Goal: Task Accomplishment & Management: Use online tool/utility

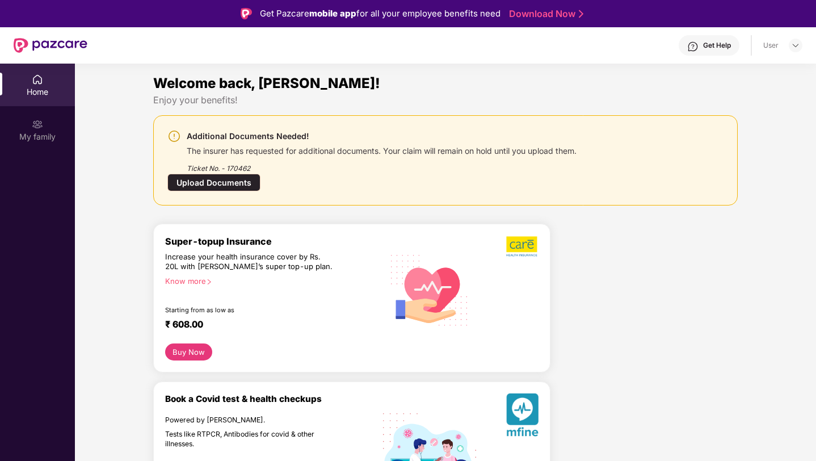
click at [30, 83] on div "Home" at bounding box center [37, 85] width 75 height 43
click at [456, 148] on div "The insurer has requested for additional documents. Your claim will remain on h…" at bounding box center [382, 149] width 390 height 13
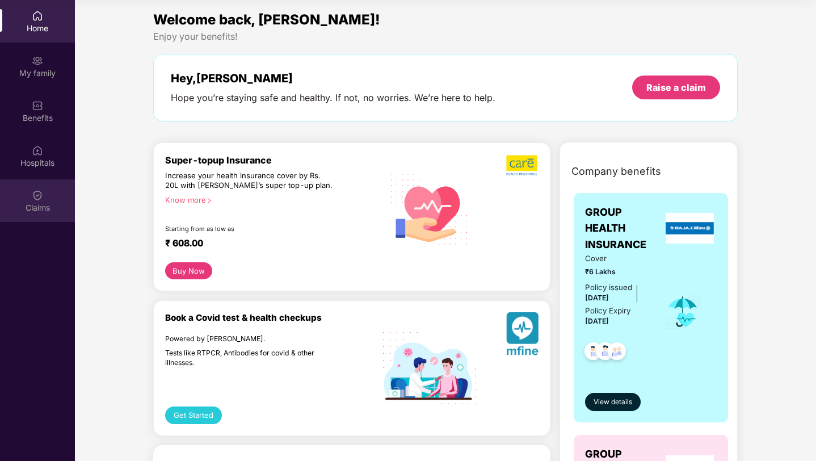
click at [36, 201] on div "Claims" at bounding box center [37, 200] width 75 height 43
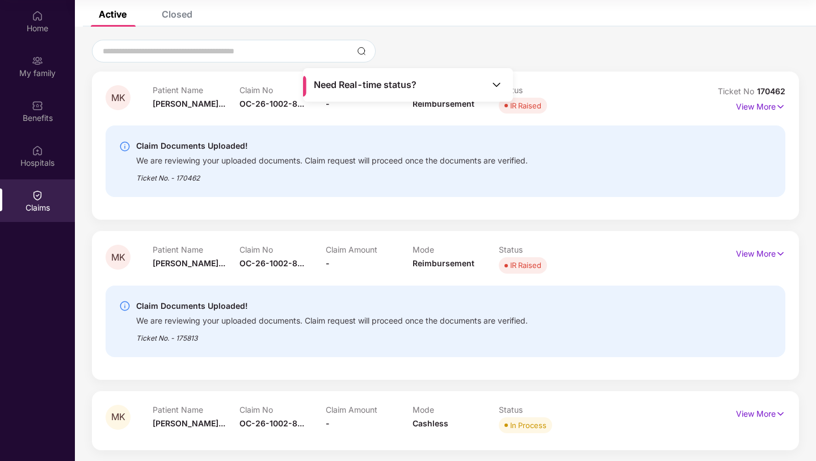
scroll to position [68, 0]
click at [754, 414] on p "View More" at bounding box center [760, 411] width 49 height 15
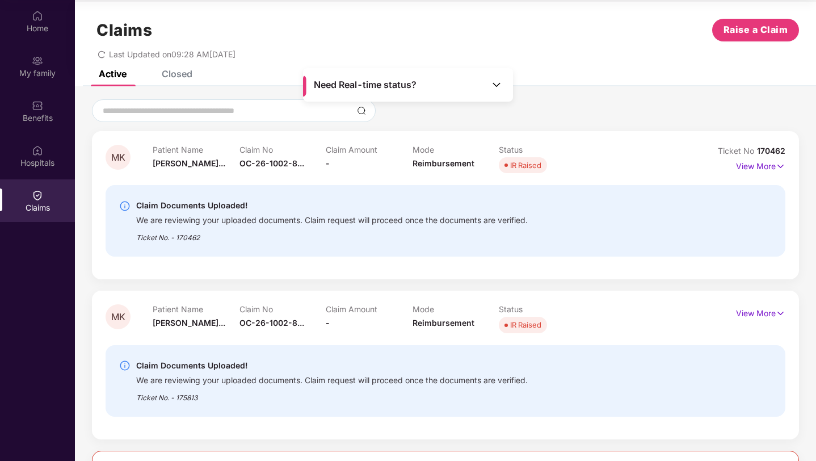
scroll to position [0, 0]
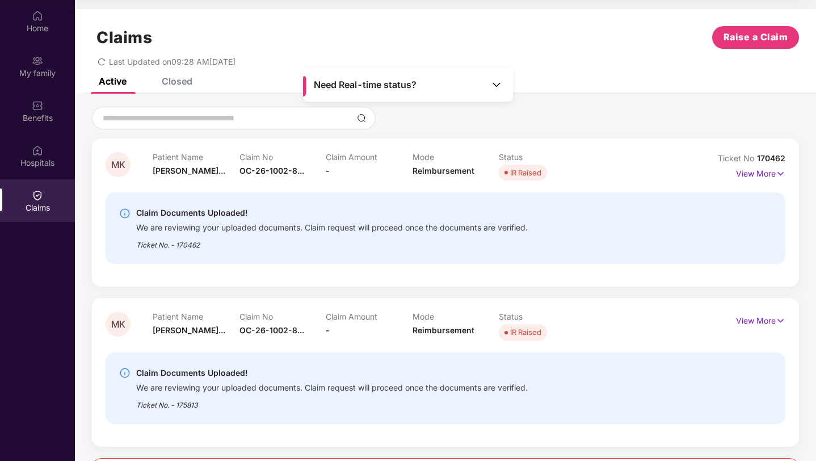
click at [529, 178] on span "IR Raised" at bounding box center [523, 173] width 48 height 16
click at [749, 176] on p "View More" at bounding box center [760, 172] width 49 height 15
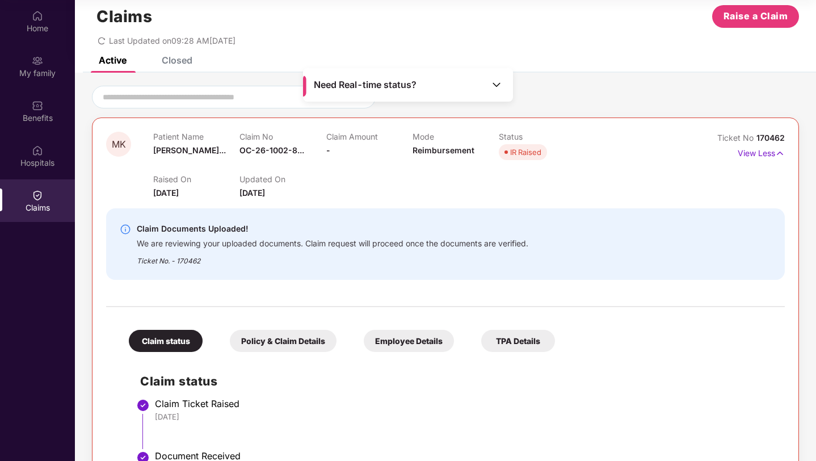
scroll to position [16, 0]
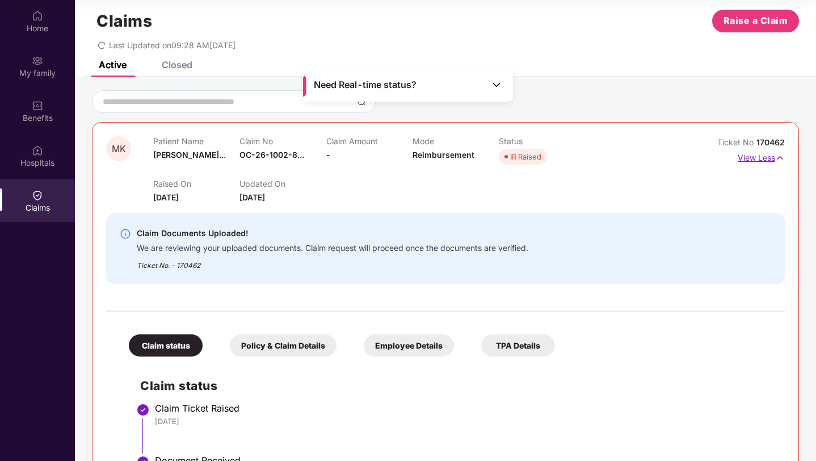
click at [766, 159] on p "View Less" at bounding box center [761, 156] width 47 height 15
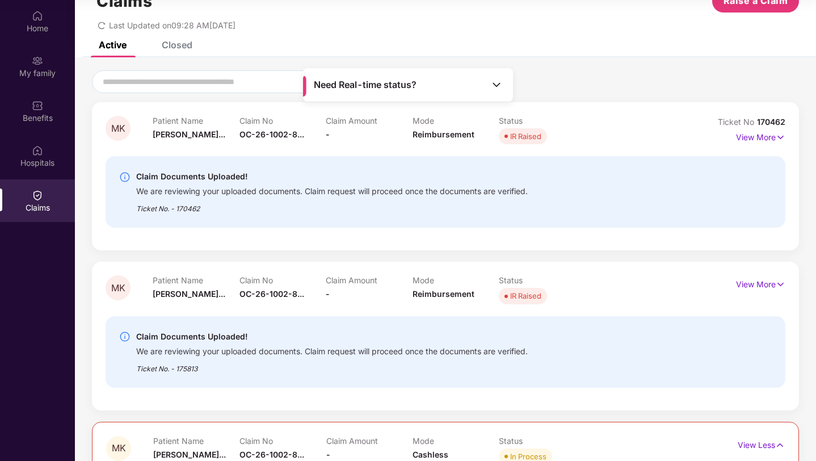
scroll to position [38, 0]
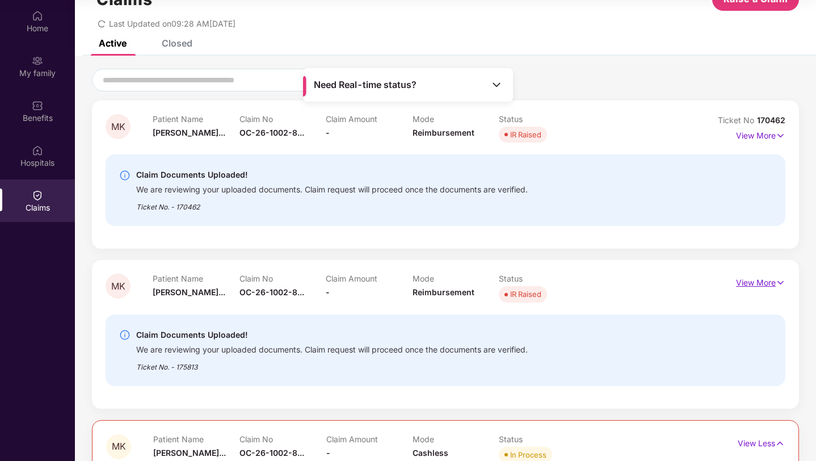
click at [752, 285] on p "View More" at bounding box center [760, 280] width 49 height 15
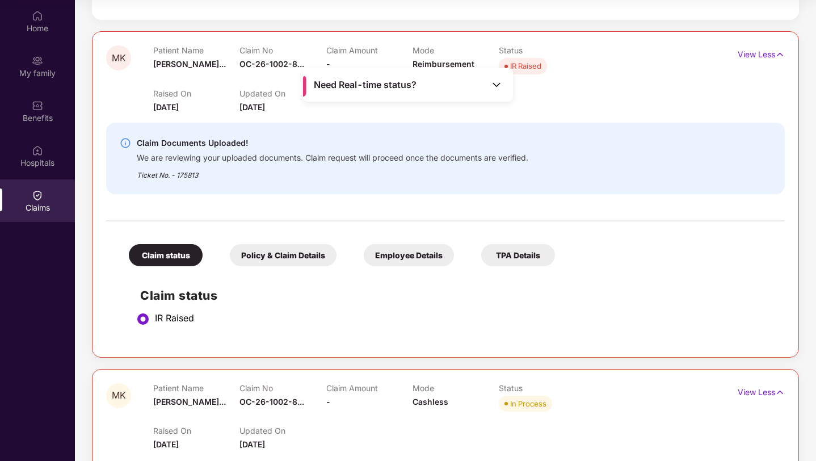
scroll to position [263, 0]
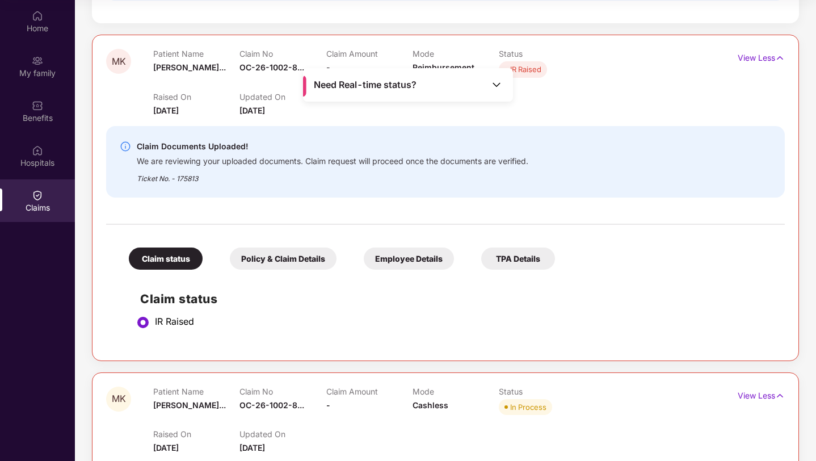
click at [174, 255] on div "Claim status" at bounding box center [166, 258] width 74 height 22
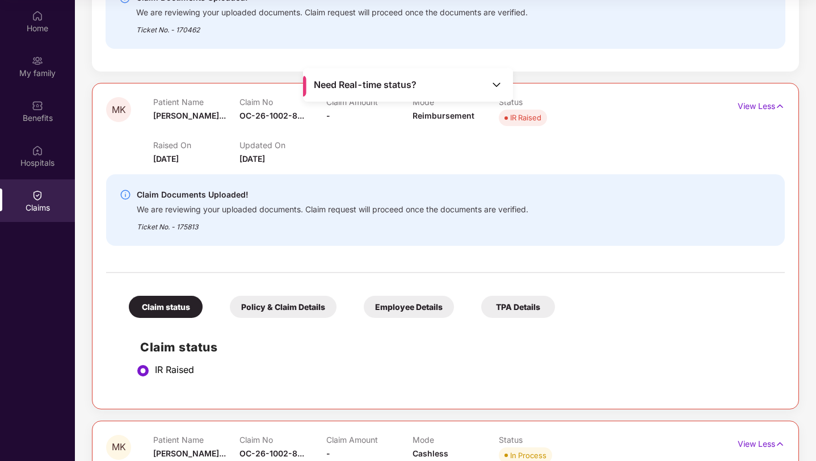
scroll to position [0, 0]
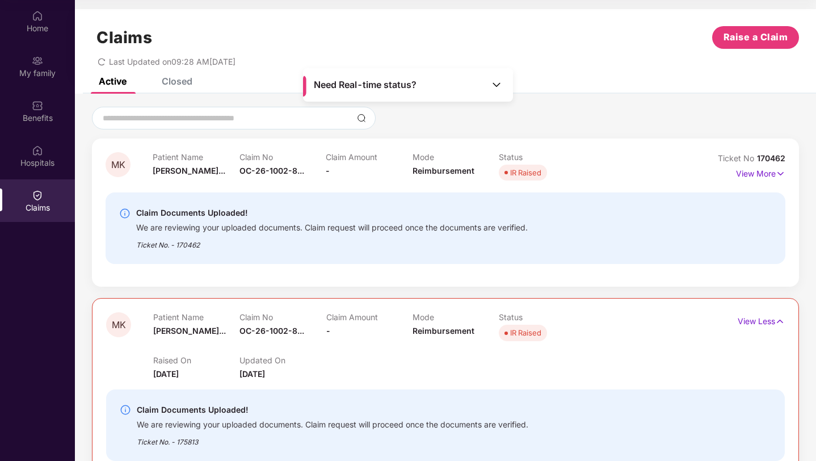
click at [170, 81] on div "Closed" at bounding box center [177, 80] width 31 height 11
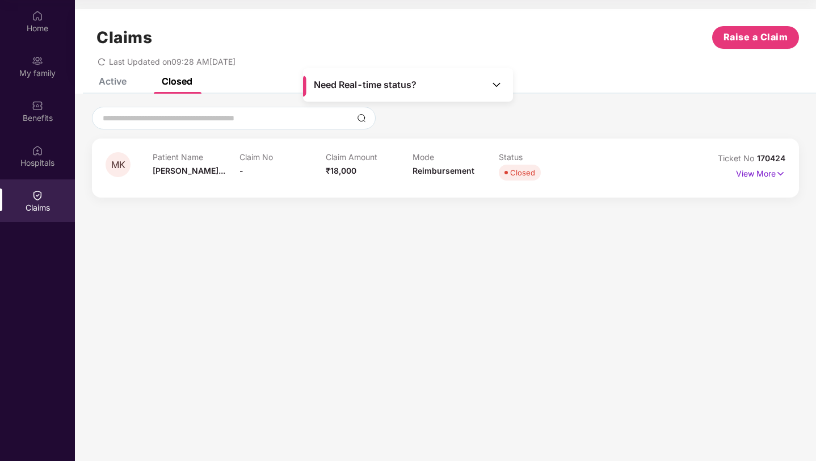
click at [170, 81] on div "Closed" at bounding box center [177, 80] width 31 height 11
click at [111, 84] on div "Active" at bounding box center [113, 80] width 28 height 11
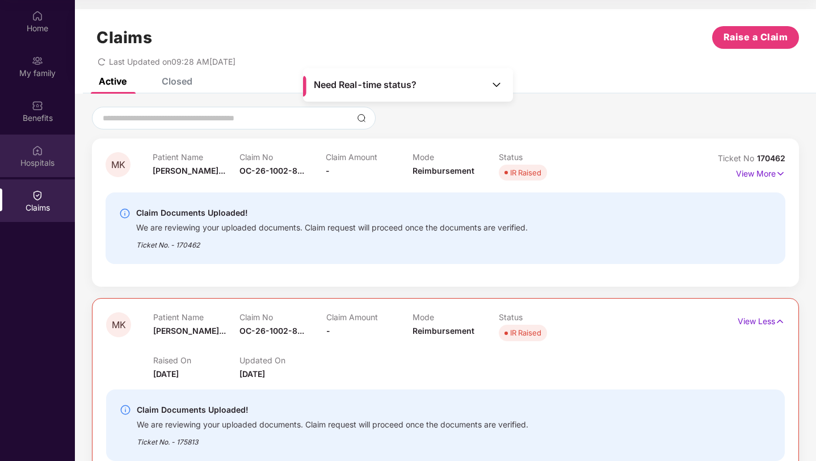
click at [41, 149] on img at bounding box center [37, 150] width 11 height 11
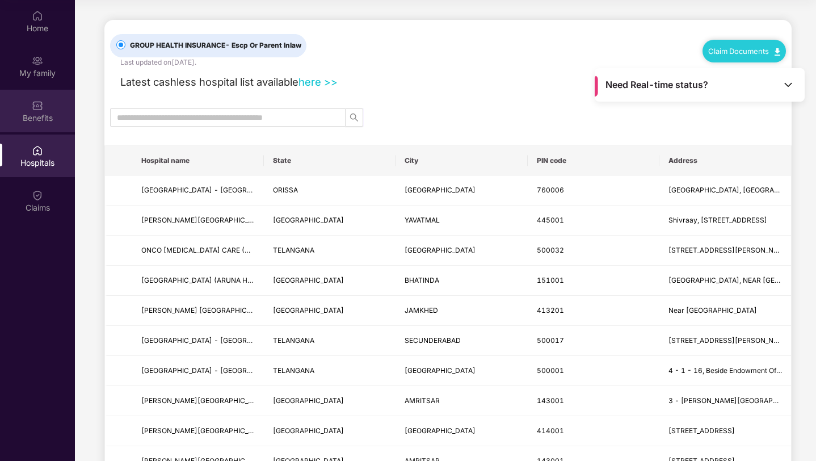
click at [45, 111] on div "Benefits" at bounding box center [37, 111] width 75 height 43
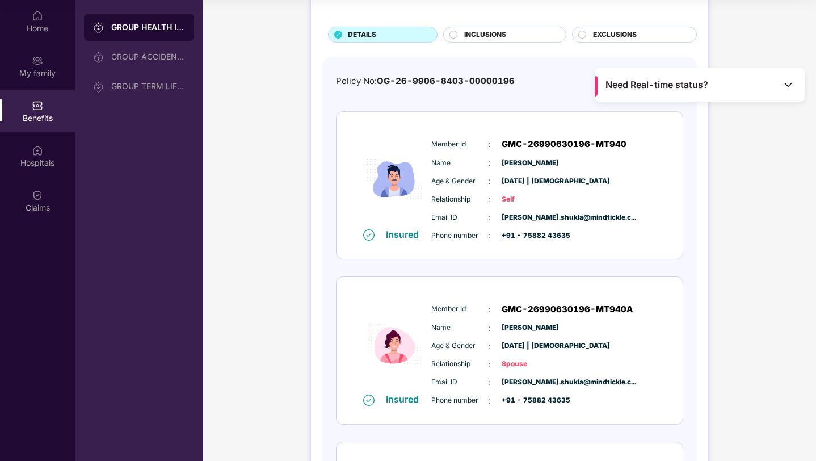
scroll to position [56, 0]
click at [36, 23] on div "Home" at bounding box center [37, 28] width 75 height 11
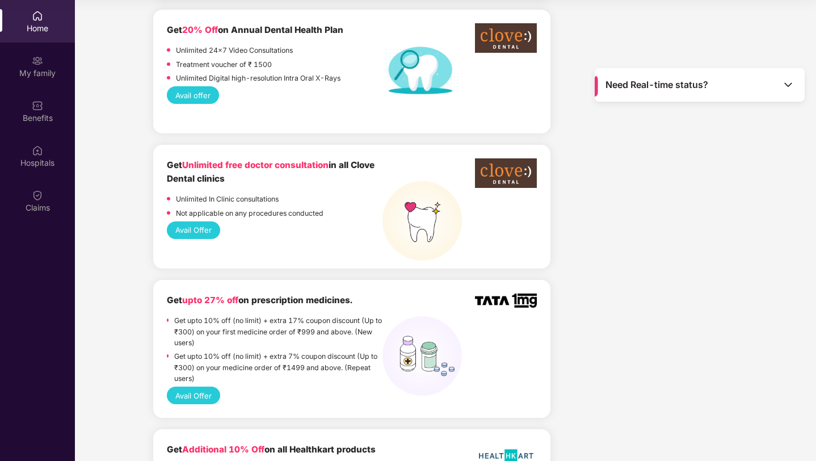
scroll to position [1074, 0]
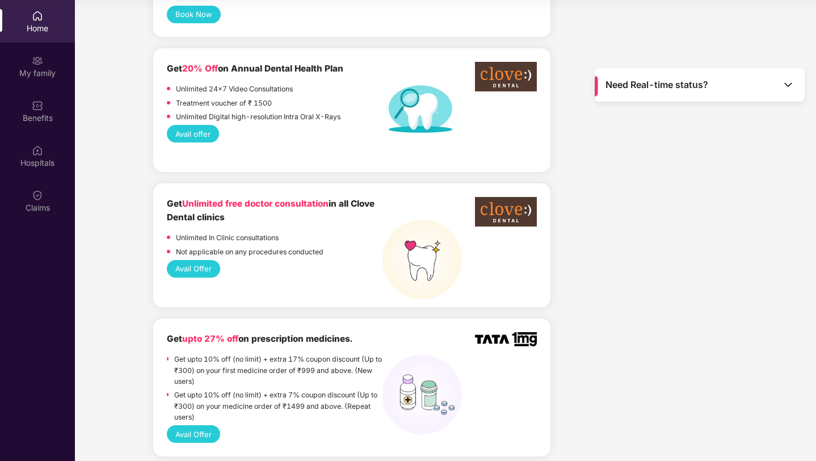
click at [187, 260] on button "Avail Offer" at bounding box center [193, 269] width 53 height 18
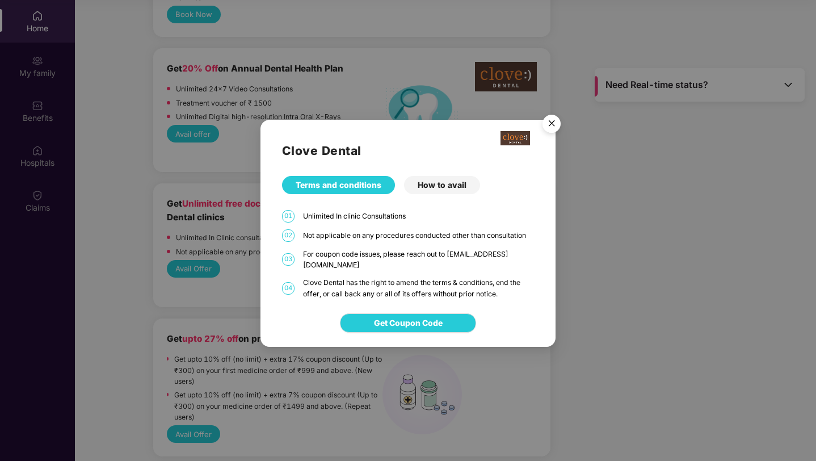
click at [456, 193] on div "How to avail" at bounding box center [442, 185] width 76 height 18
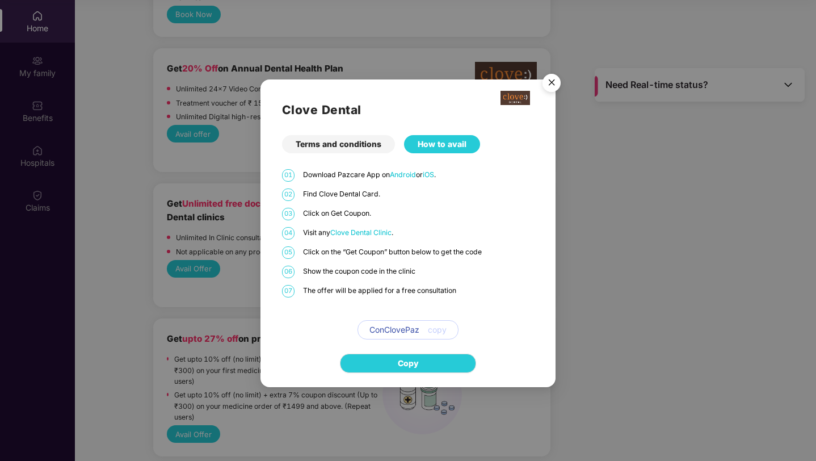
click at [356, 138] on div "Terms and conditions" at bounding box center [338, 144] width 113 height 18
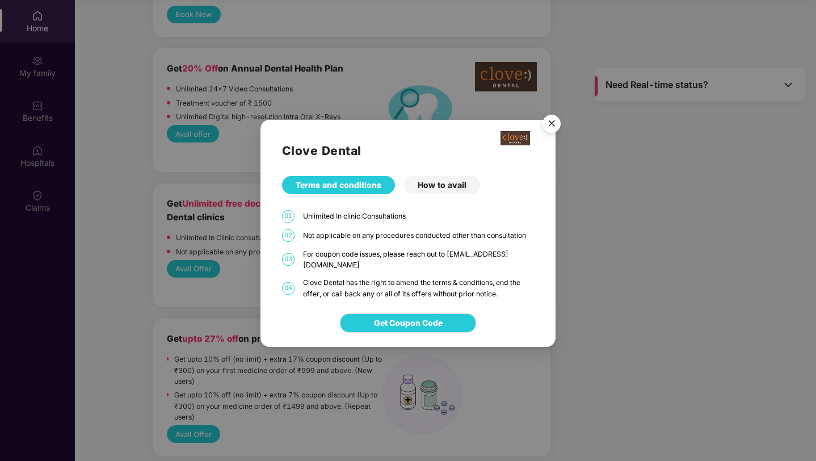
click at [469, 183] on div "How to avail" at bounding box center [442, 185] width 76 height 18
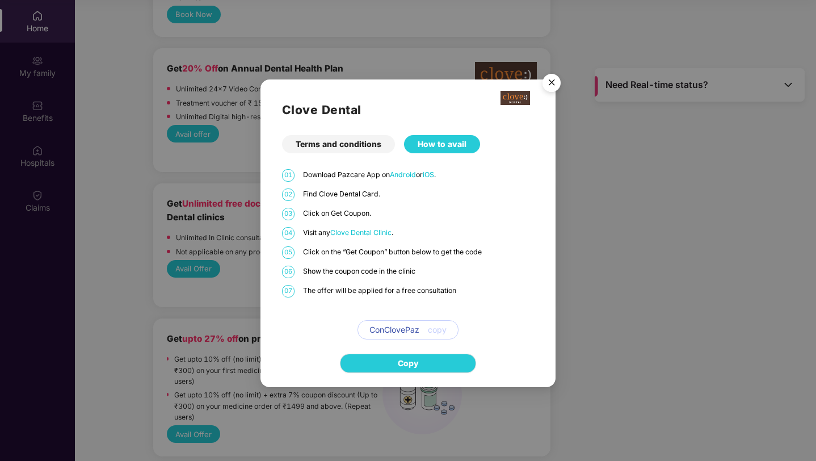
click at [435, 331] on span "copy" at bounding box center [437, 329] width 19 height 12
click at [409, 333] on span "ConClovePaz" at bounding box center [394, 329] width 50 height 12
click at [411, 367] on span "Copy" at bounding box center [408, 363] width 21 height 12
click at [549, 81] on img "Close" at bounding box center [552, 85] width 32 height 32
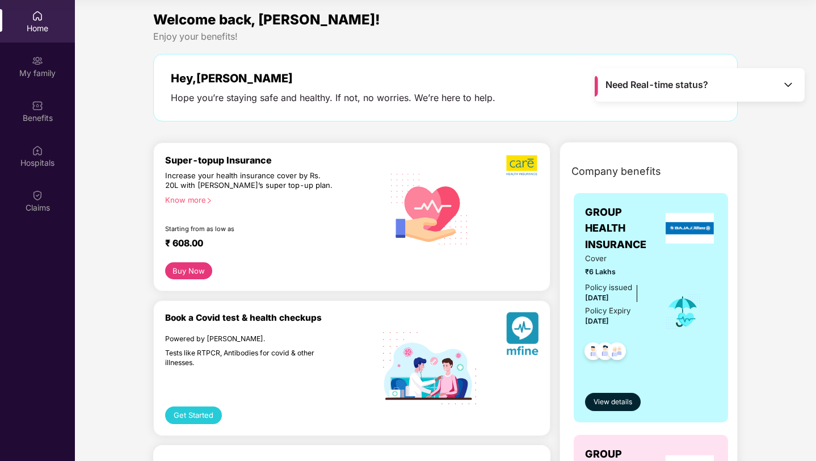
scroll to position [0, 0]
